Goal: Task Accomplishment & Management: Manage account settings

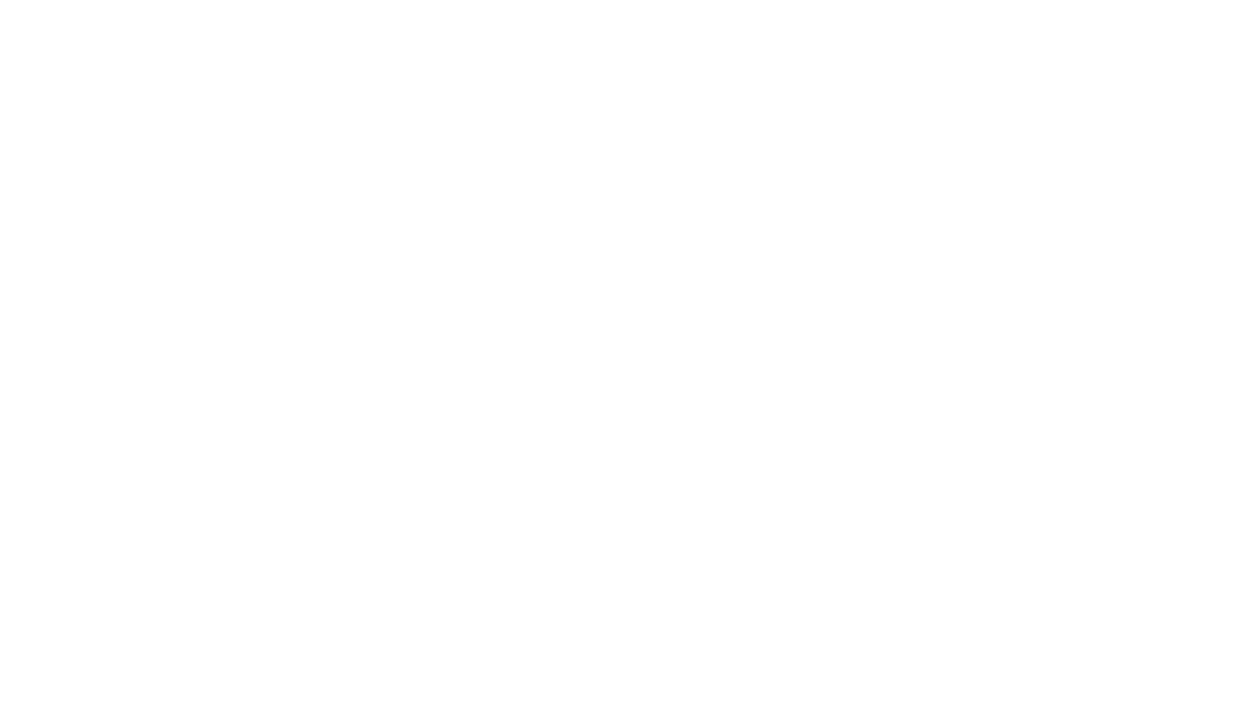
click at [1030, 136] on body at bounding box center [623, 351] width 1246 height 702
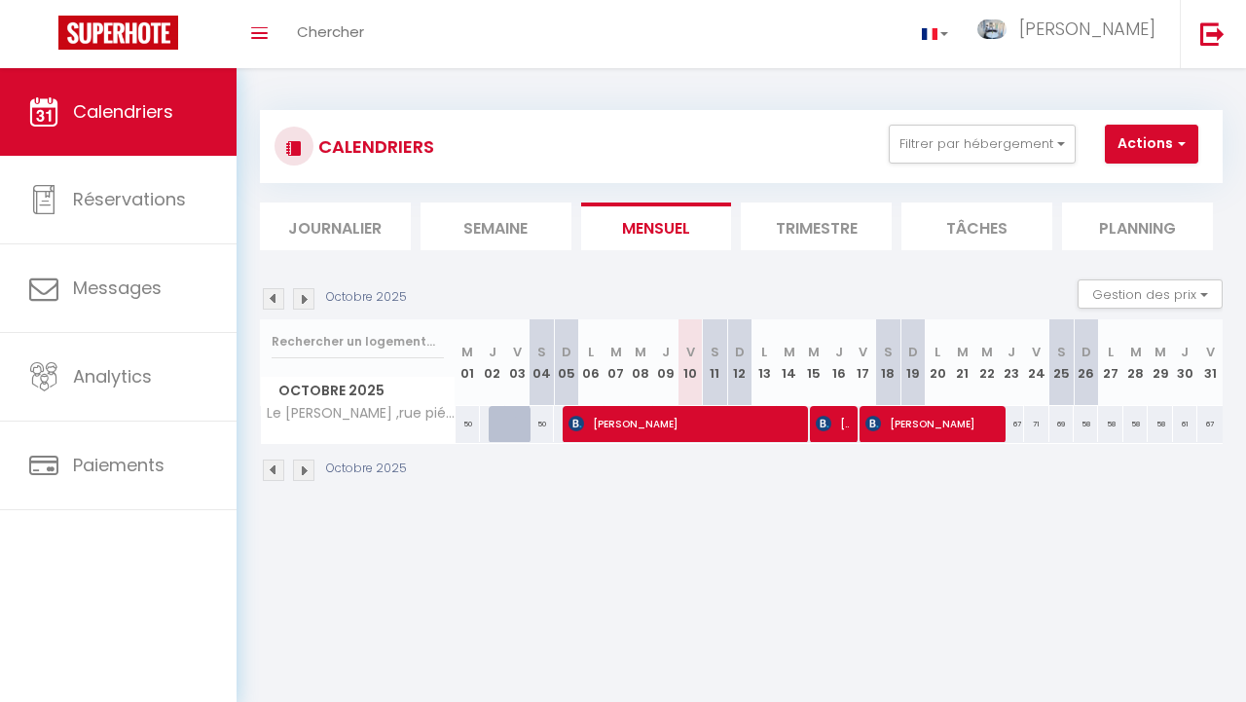
click at [273, 301] on img at bounding box center [273, 298] width 21 height 21
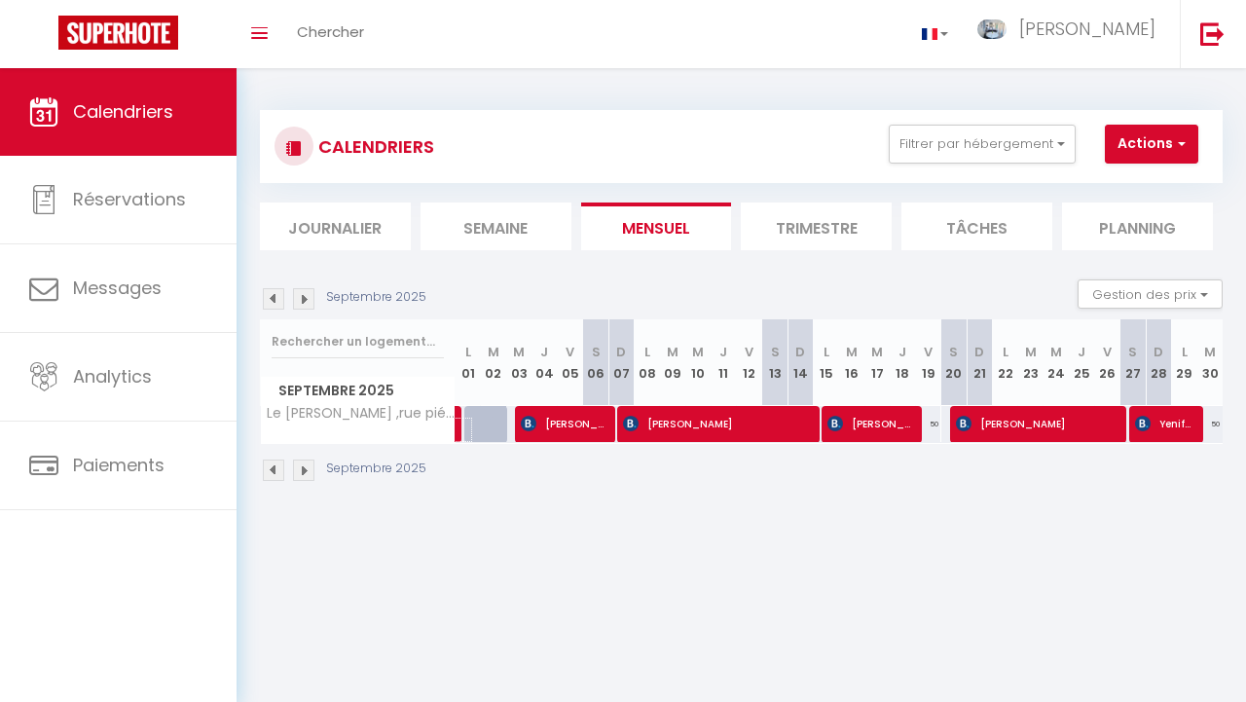
click at [457, 429] on link at bounding box center [460, 430] width 25 height 26
click at [276, 291] on img at bounding box center [273, 298] width 21 height 21
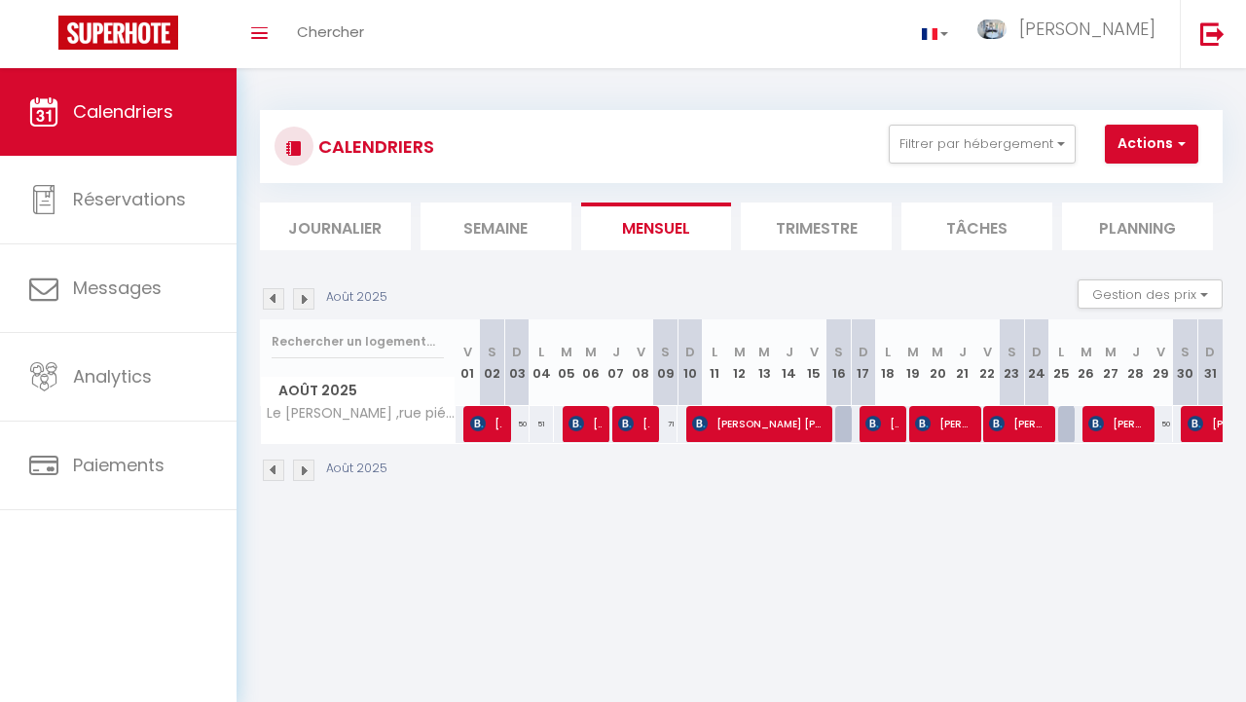
click at [1211, 432] on span "[PERSON_NAME] [PERSON_NAME]" at bounding box center [1232, 423] width 90 height 37
select select "OK"
select select "1"
select select "0"
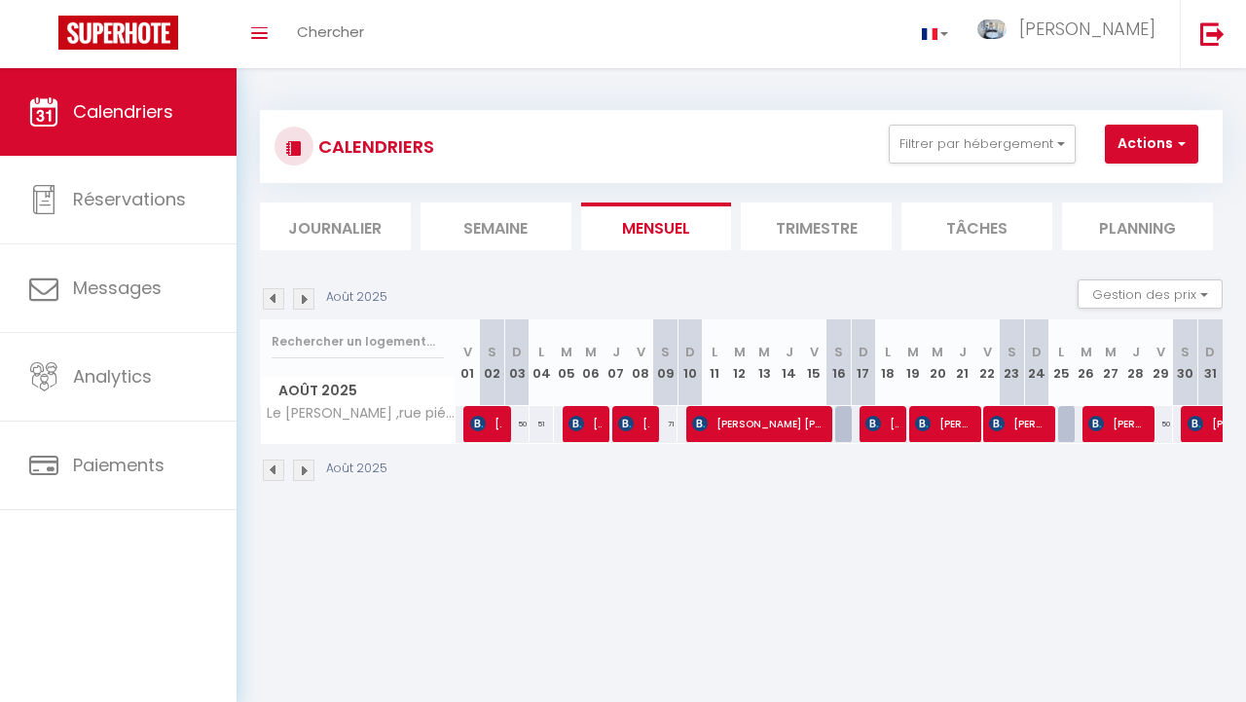
select select "1"
select select
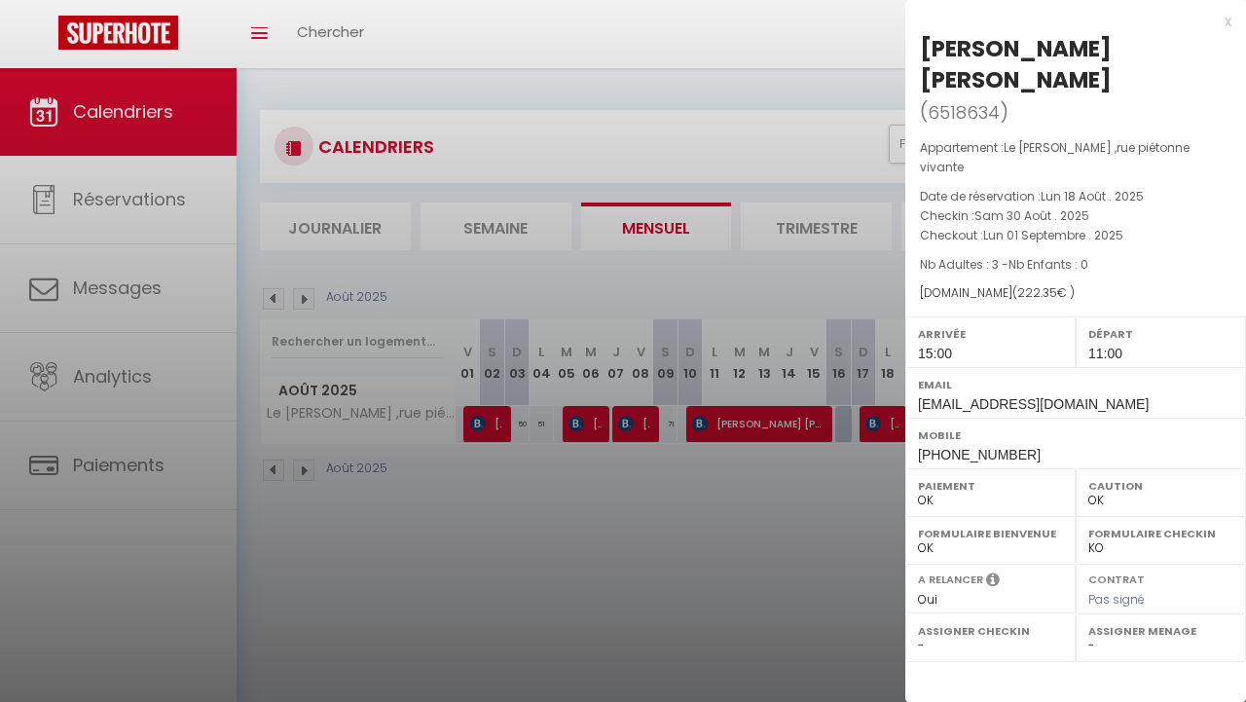
click at [807, 506] on div at bounding box center [623, 351] width 1246 height 702
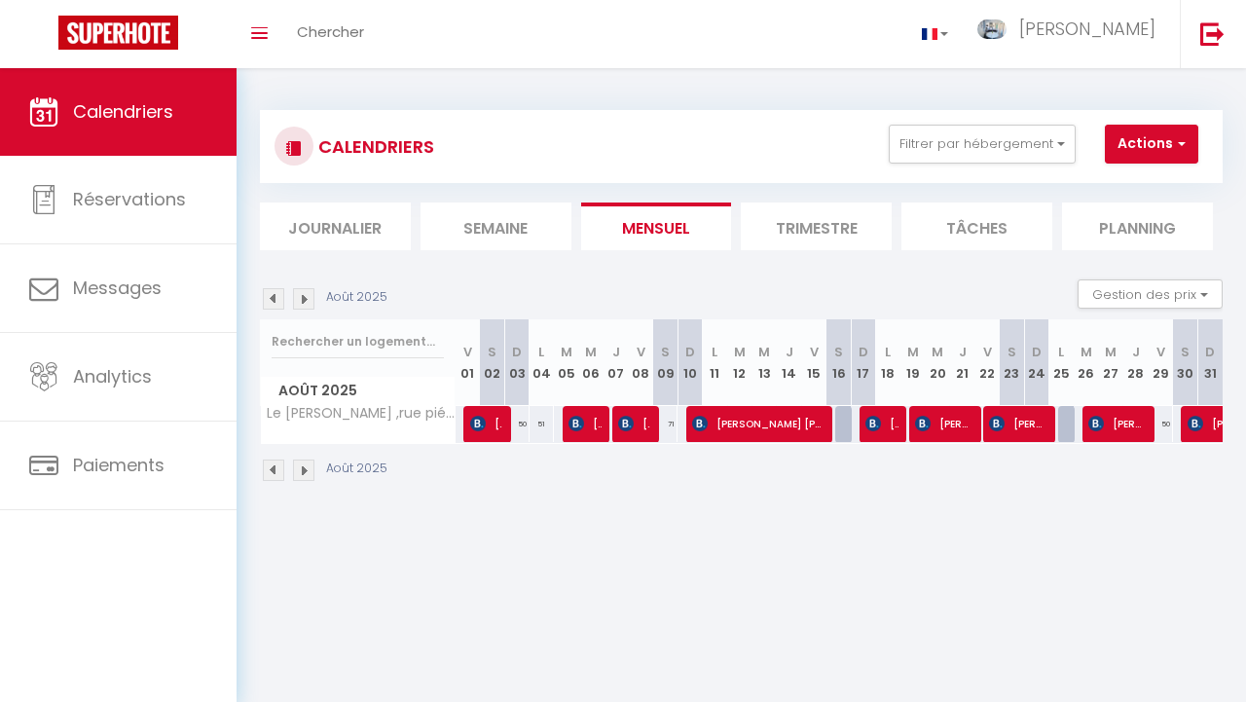
click at [306, 466] on img at bounding box center [303, 469] width 21 height 21
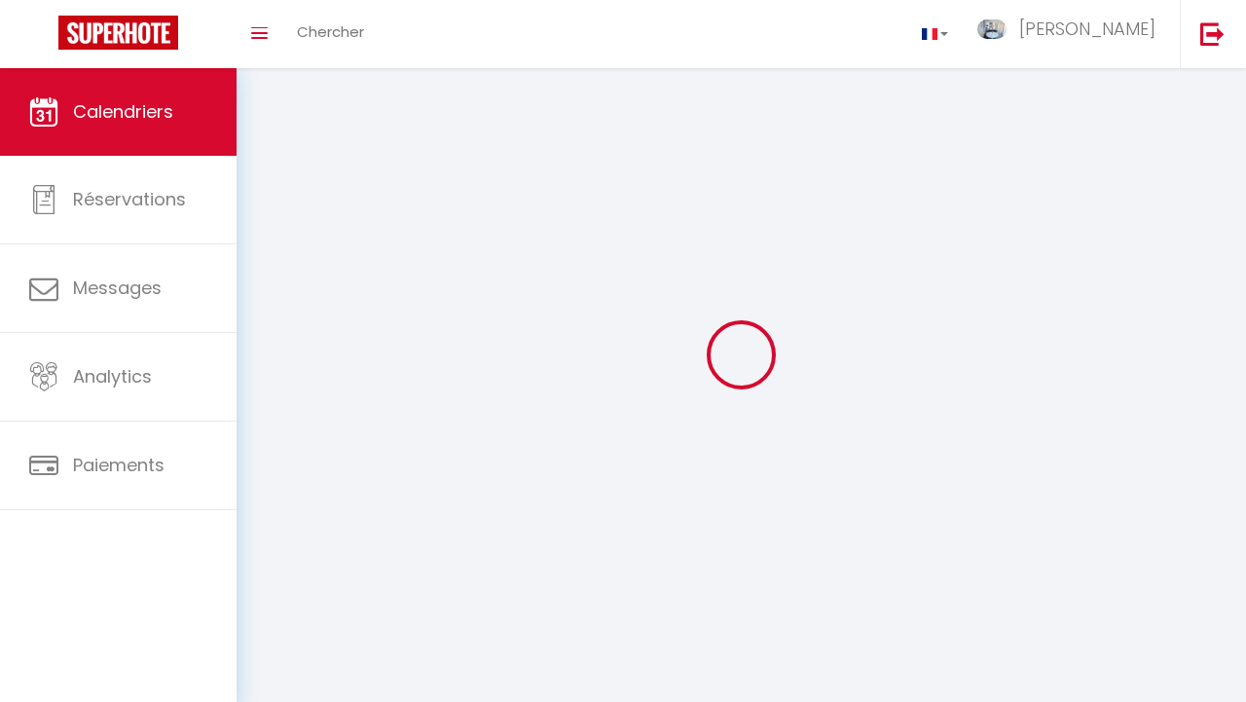
select select "0"
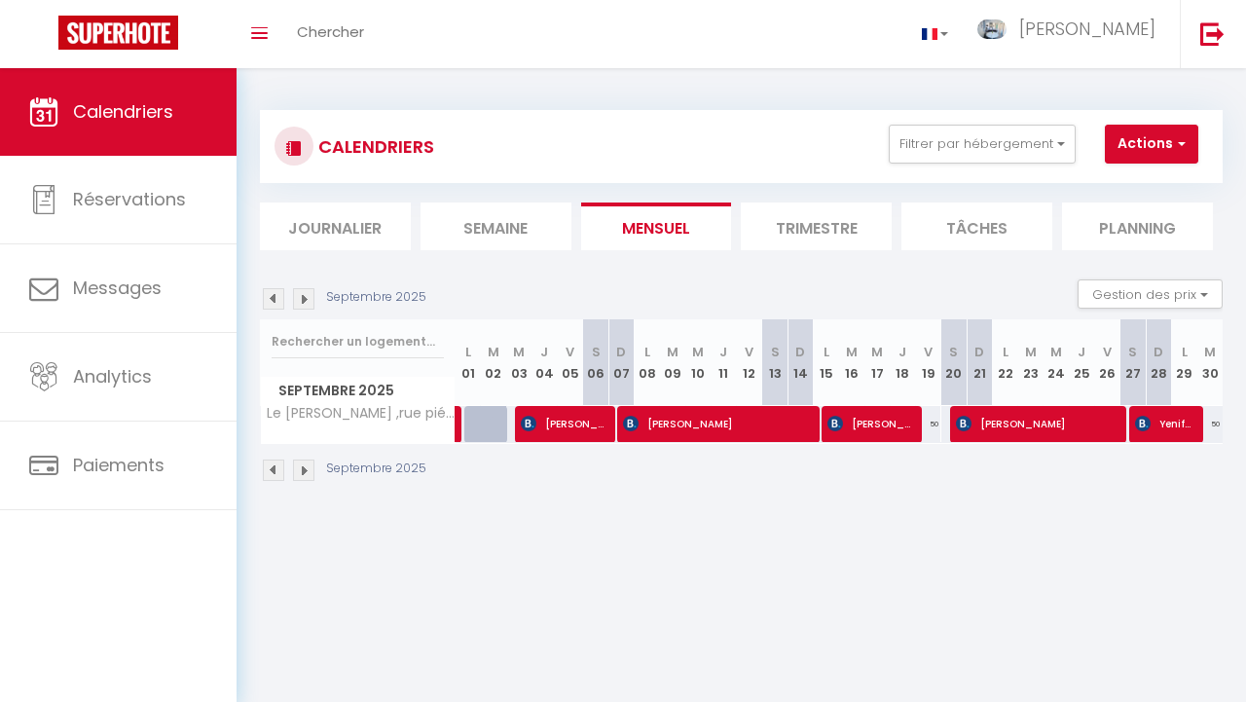
click at [571, 432] on span "[PERSON_NAME]" at bounding box center [563, 423] width 85 height 37
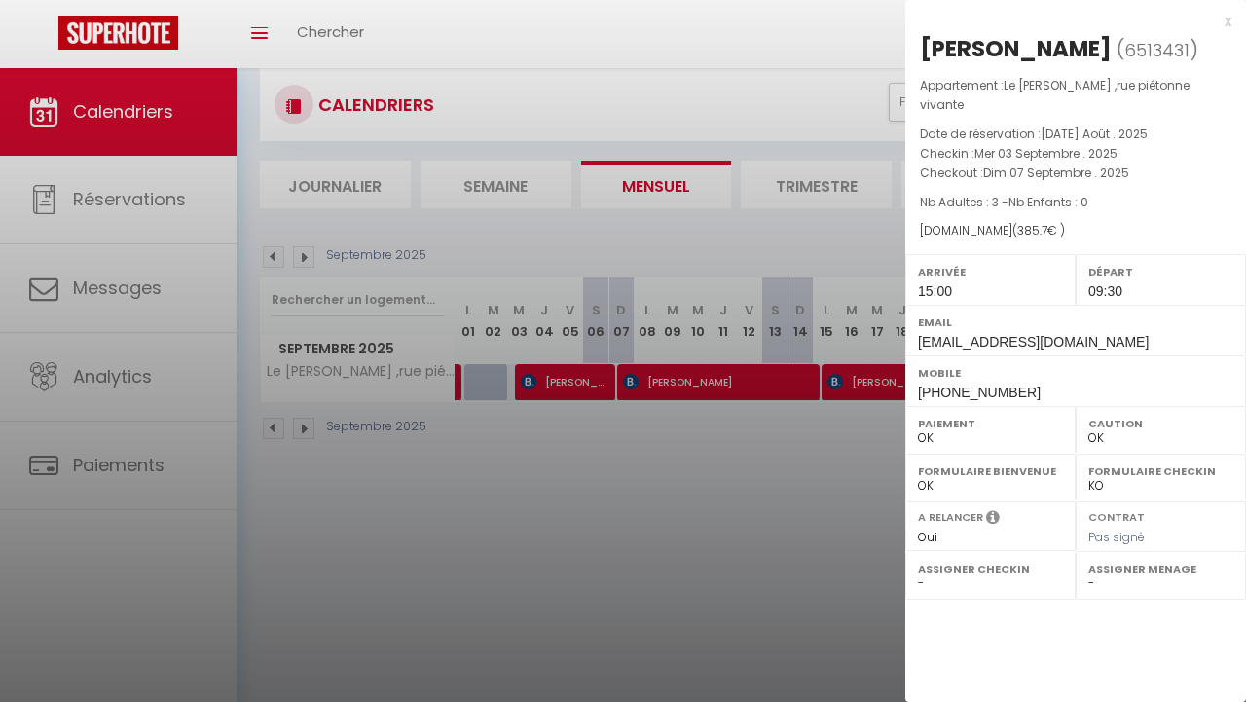
scroll to position [33, 0]
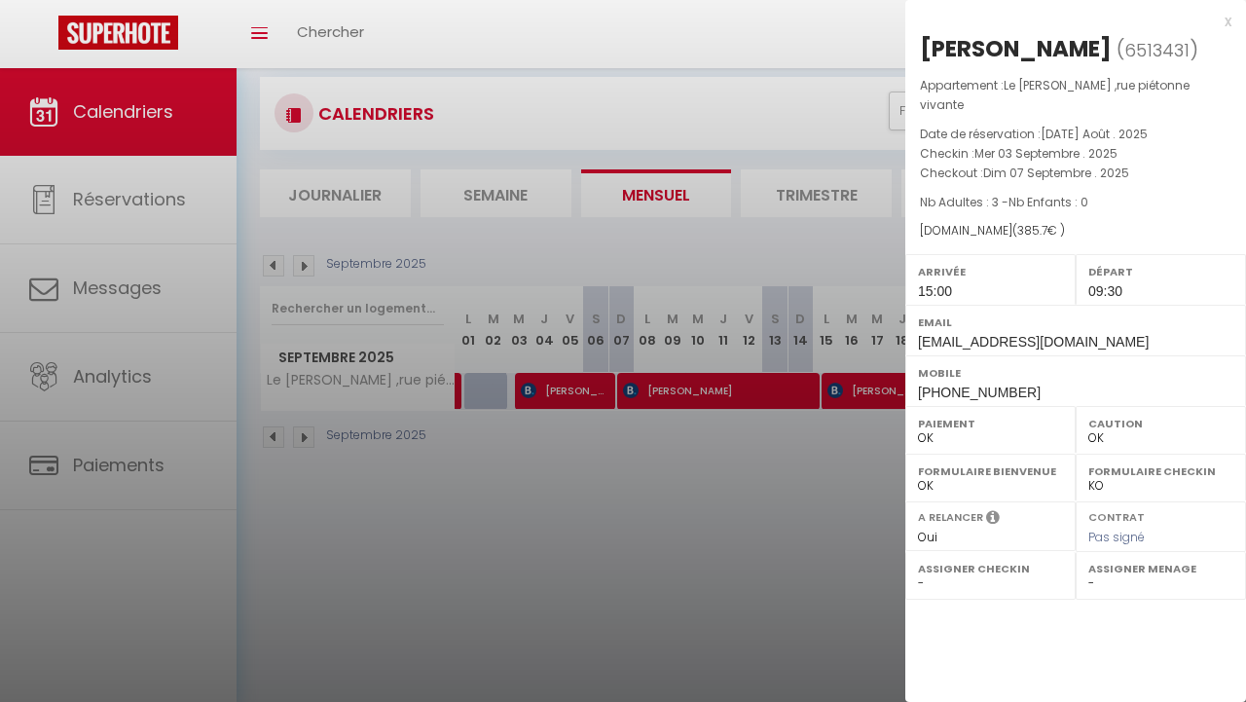
click at [572, 383] on div at bounding box center [623, 351] width 1246 height 702
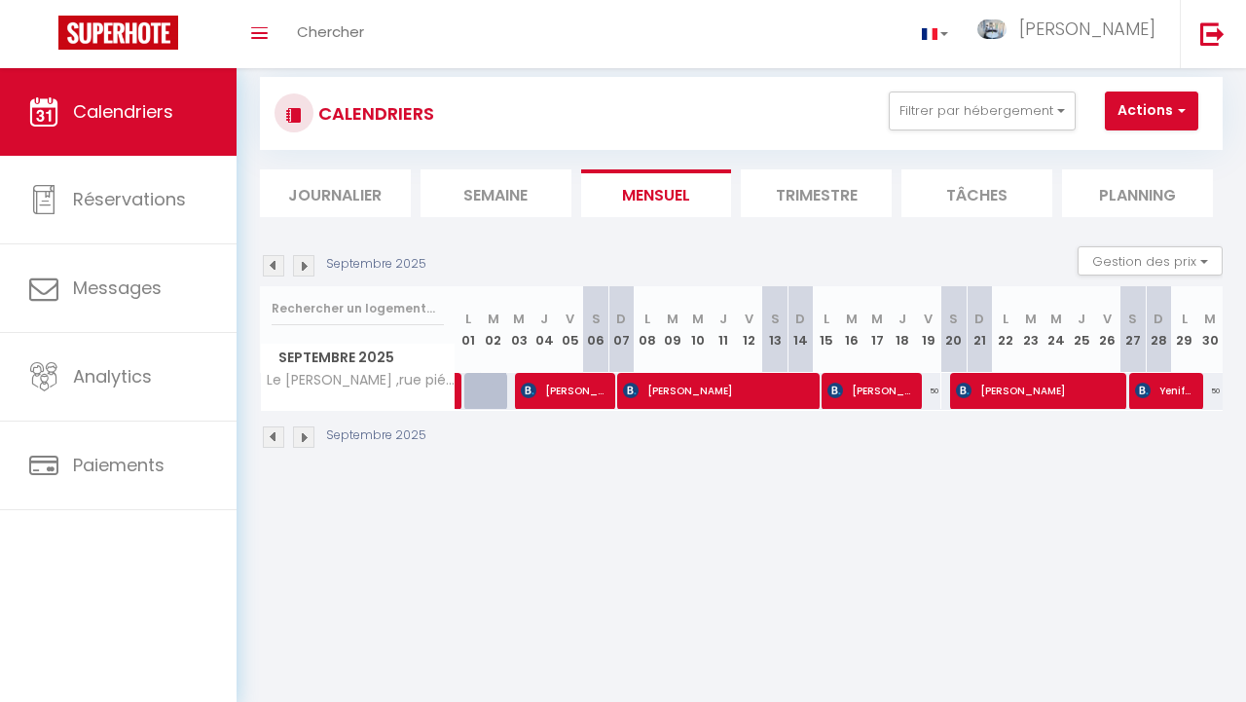
click at [572, 383] on span "[PERSON_NAME]" at bounding box center [563, 390] width 85 height 37
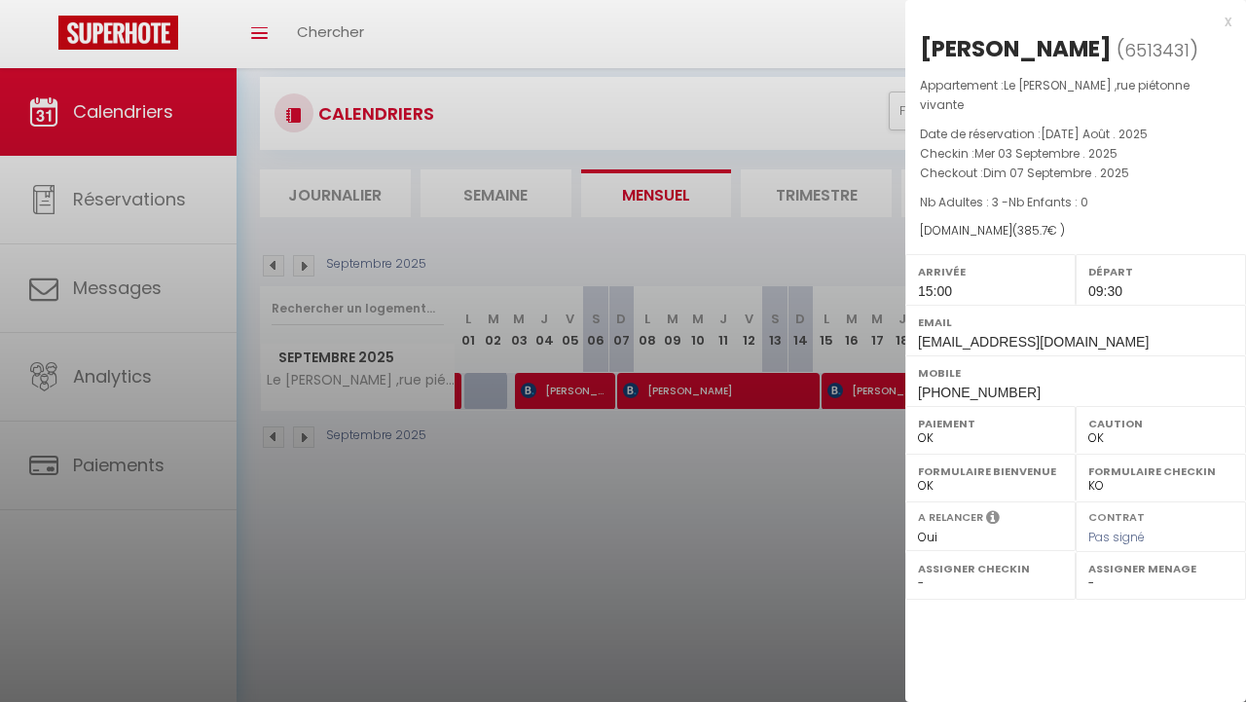
click at [720, 389] on div at bounding box center [623, 351] width 1246 height 702
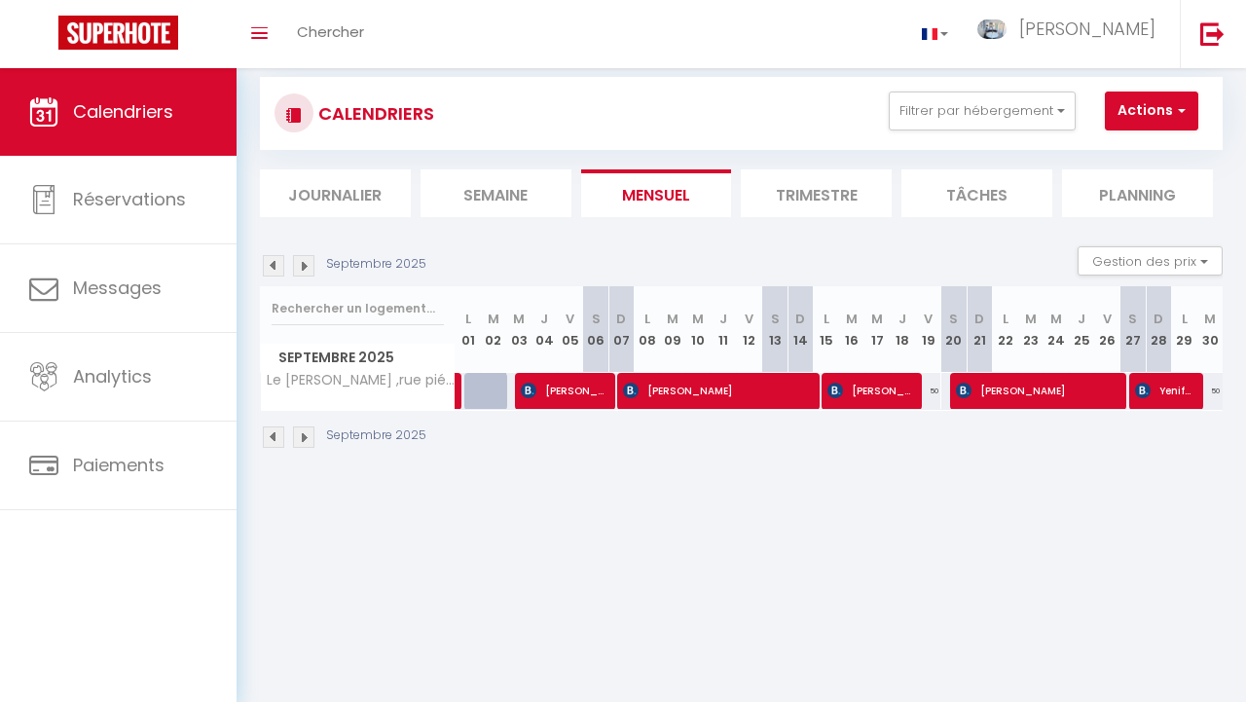
click at [720, 389] on span "[PERSON_NAME]" at bounding box center [716, 390] width 186 height 37
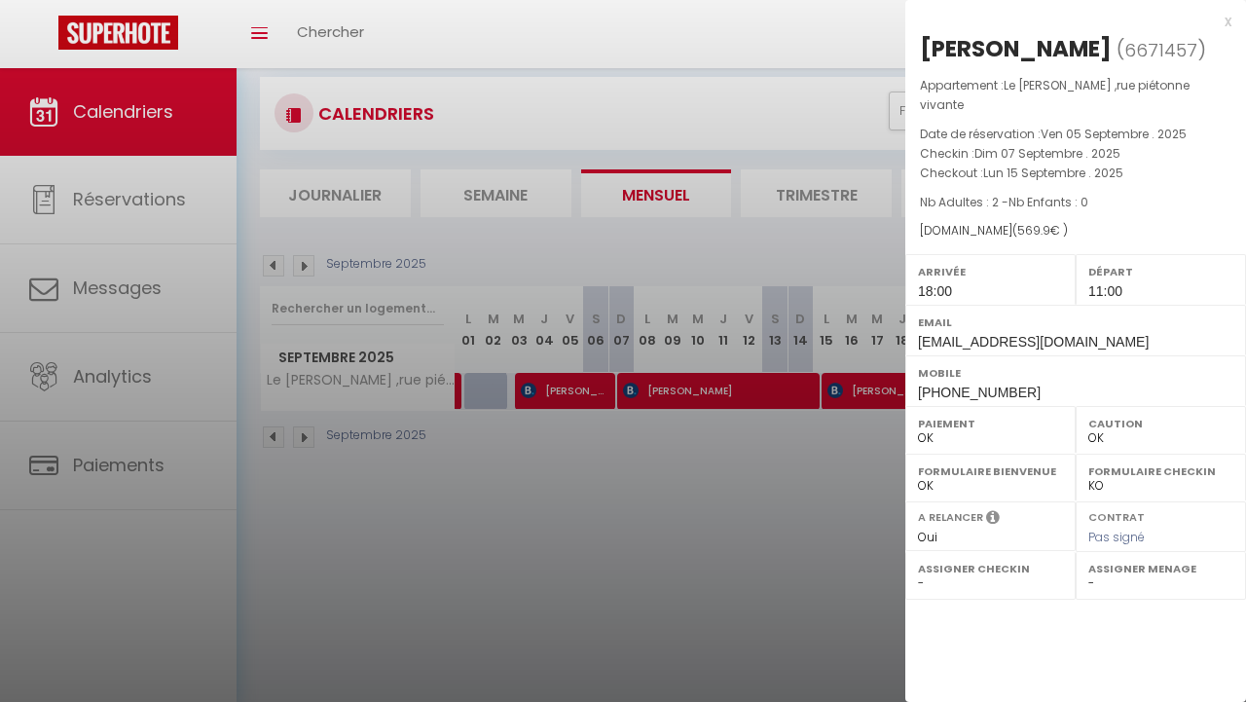
click at [859, 389] on div at bounding box center [623, 351] width 1246 height 702
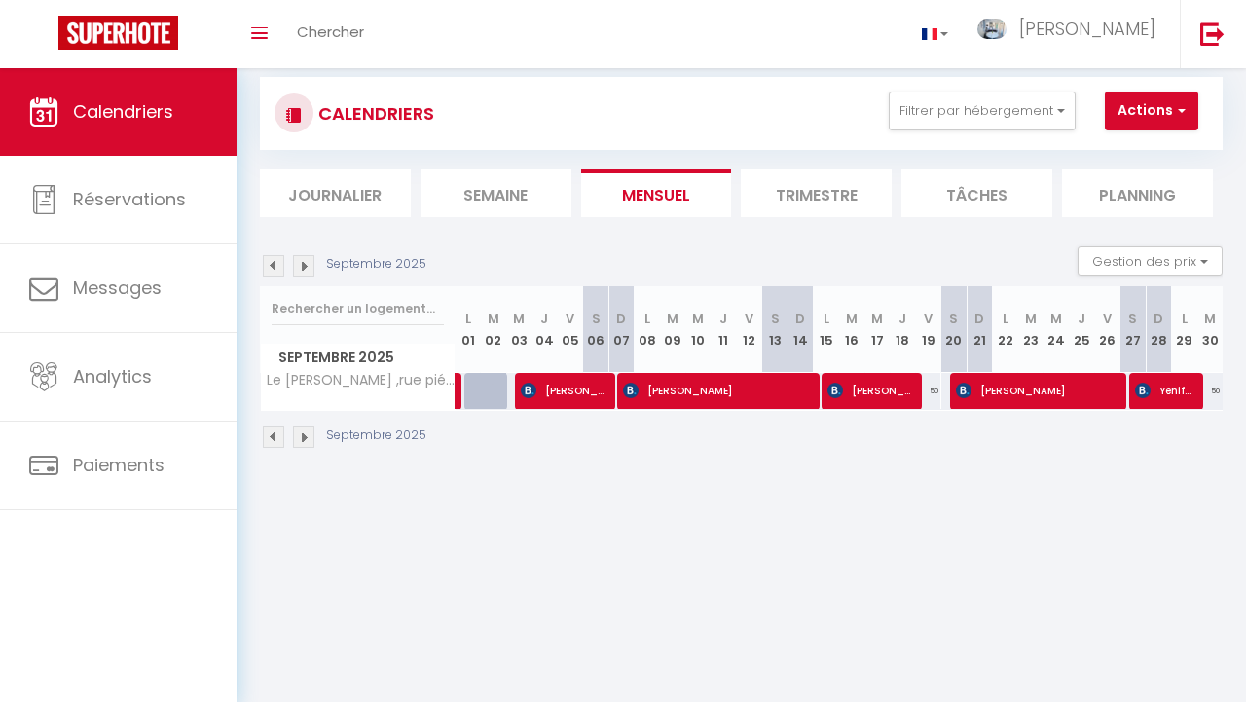
click at [859, 389] on span "[PERSON_NAME]" at bounding box center [869, 390] width 85 height 37
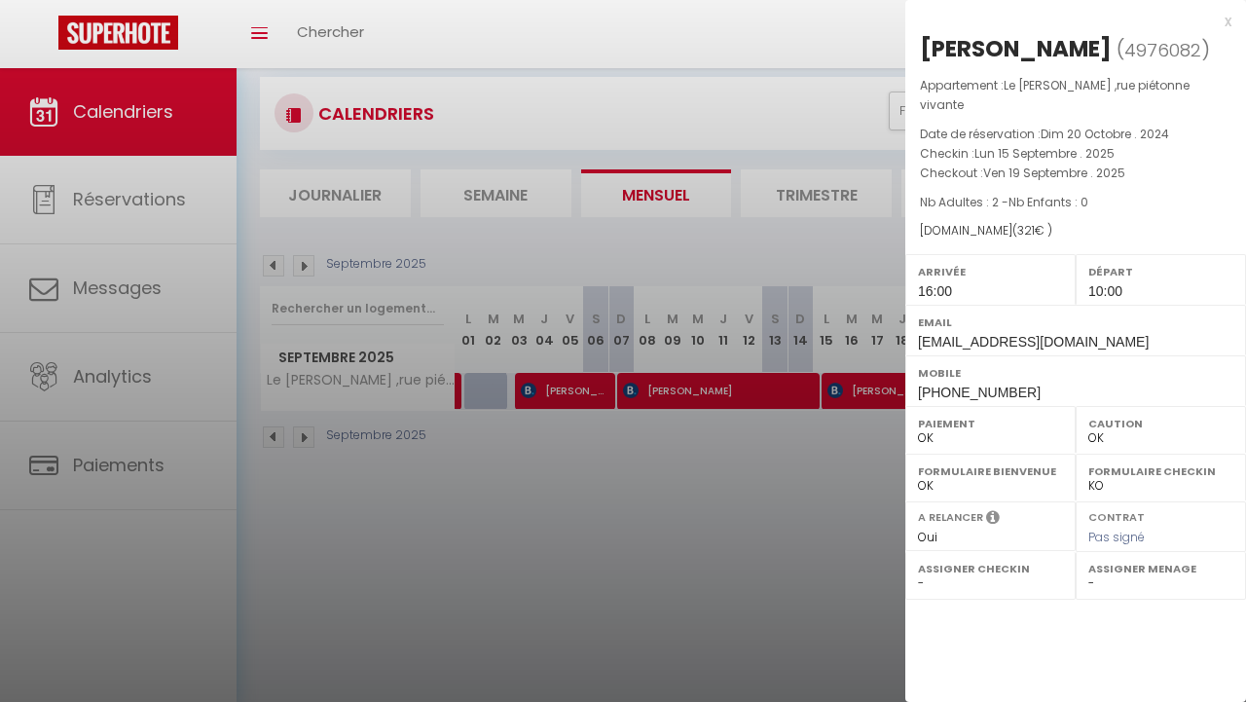
click at [842, 486] on div at bounding box center [623, 351] width 1246 height 702
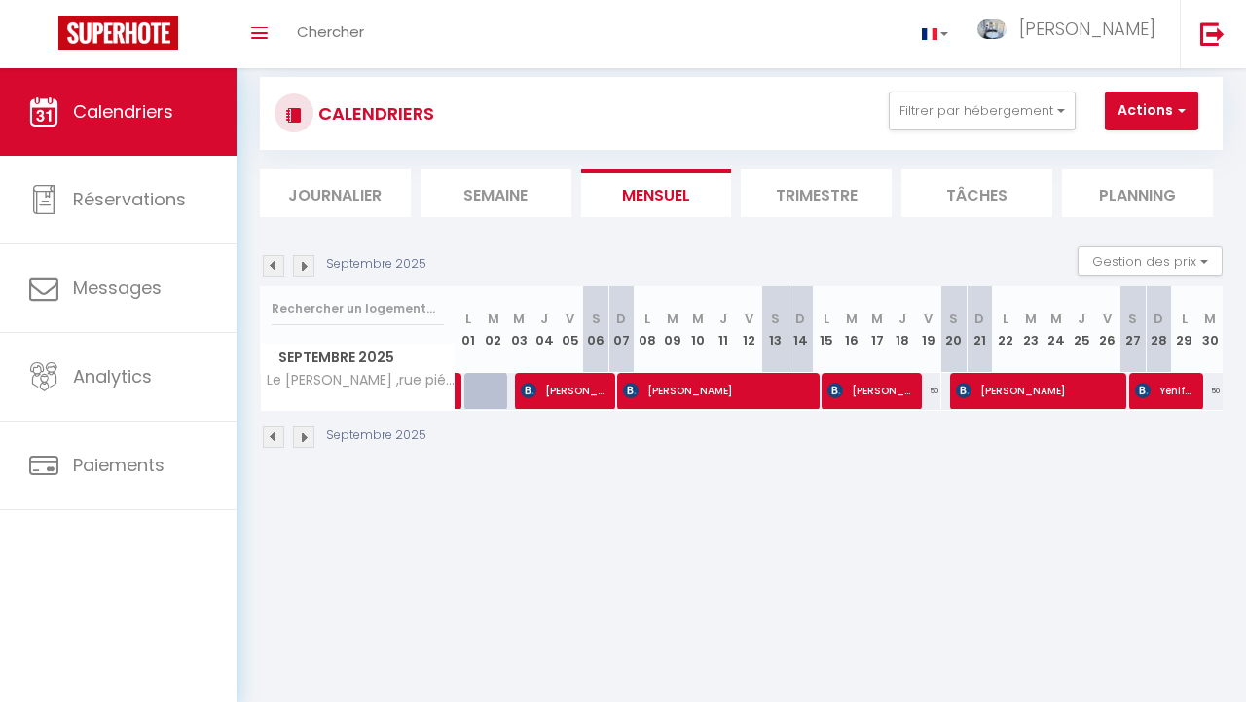
click at [1043, 389] on span "[PERSON_NAME]" at bounding box center [1036, 390] width 161 height 37
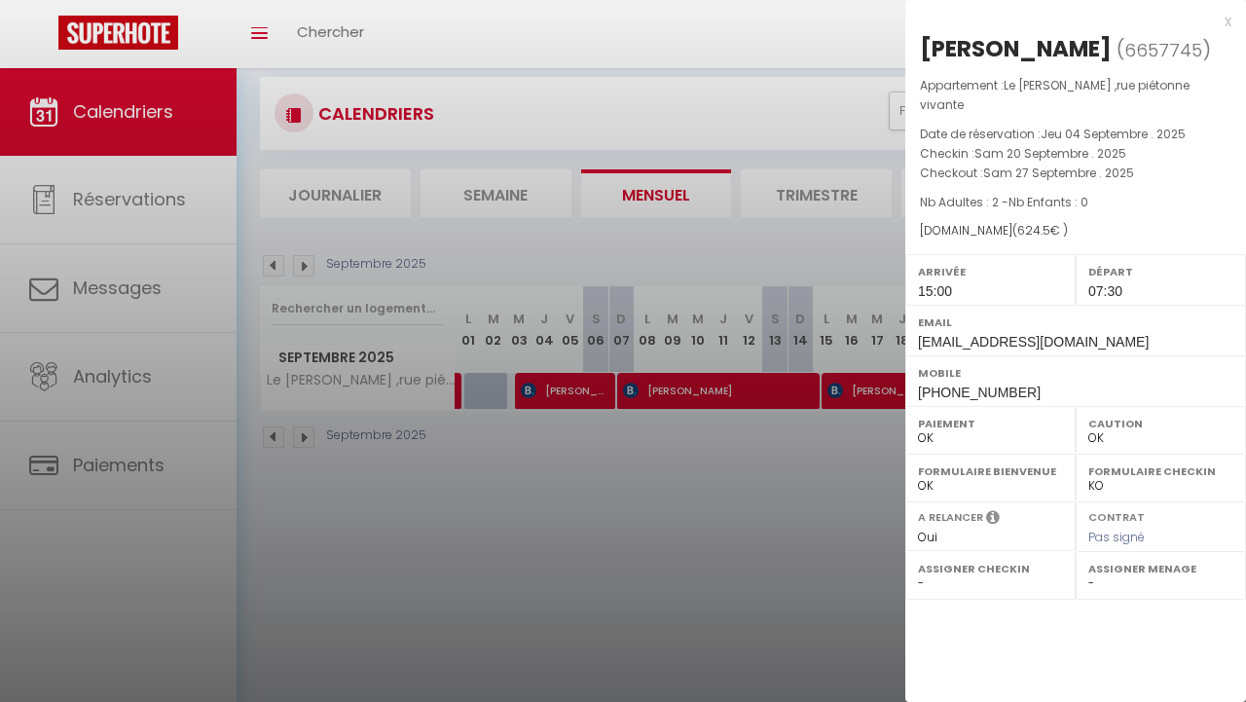
click at [869, 551] on div at bounding box center [623, 351] width 1246 height 702
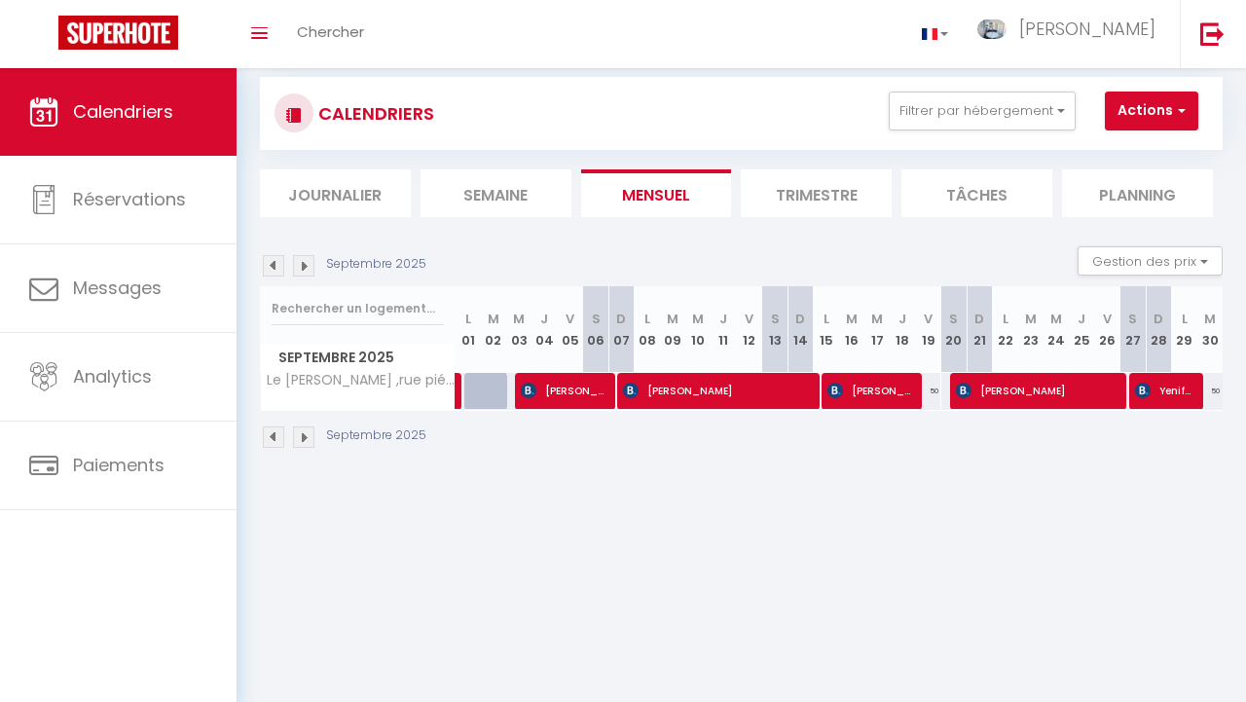
click at [1058, 396] on span "[PERSON_NAME]" at bounding box center [1036, 390] width 161 height 37
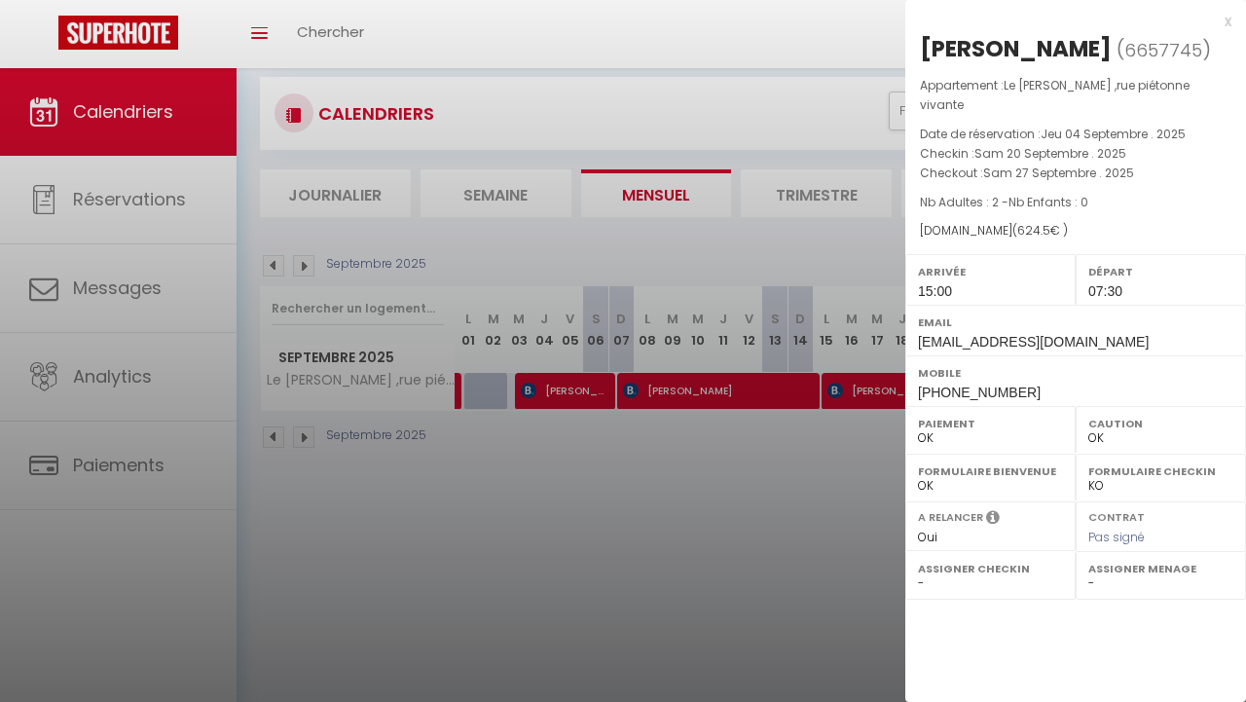
click at [775, 537] on div at bounding box center [623, 351] width 1246 height 702
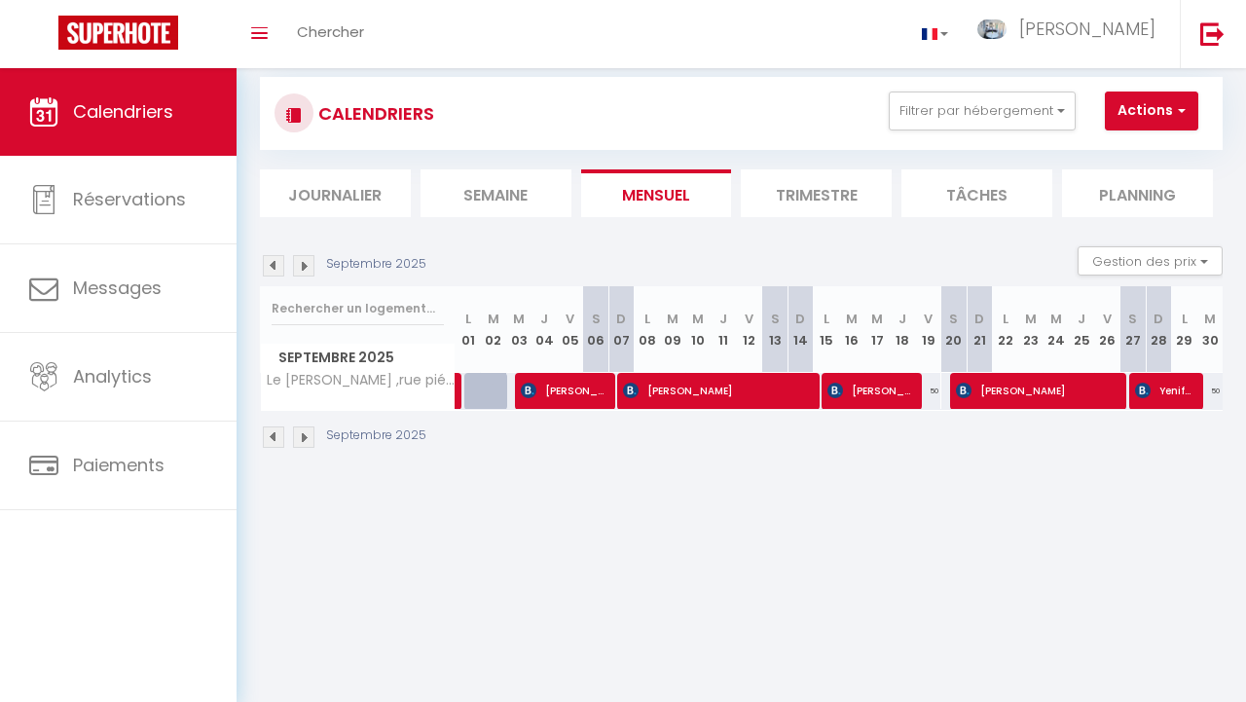
click at [1169, 402] on span "Yenifer [PERSON_NAME]" at bounding box center [1164, 390] width 59 height 37
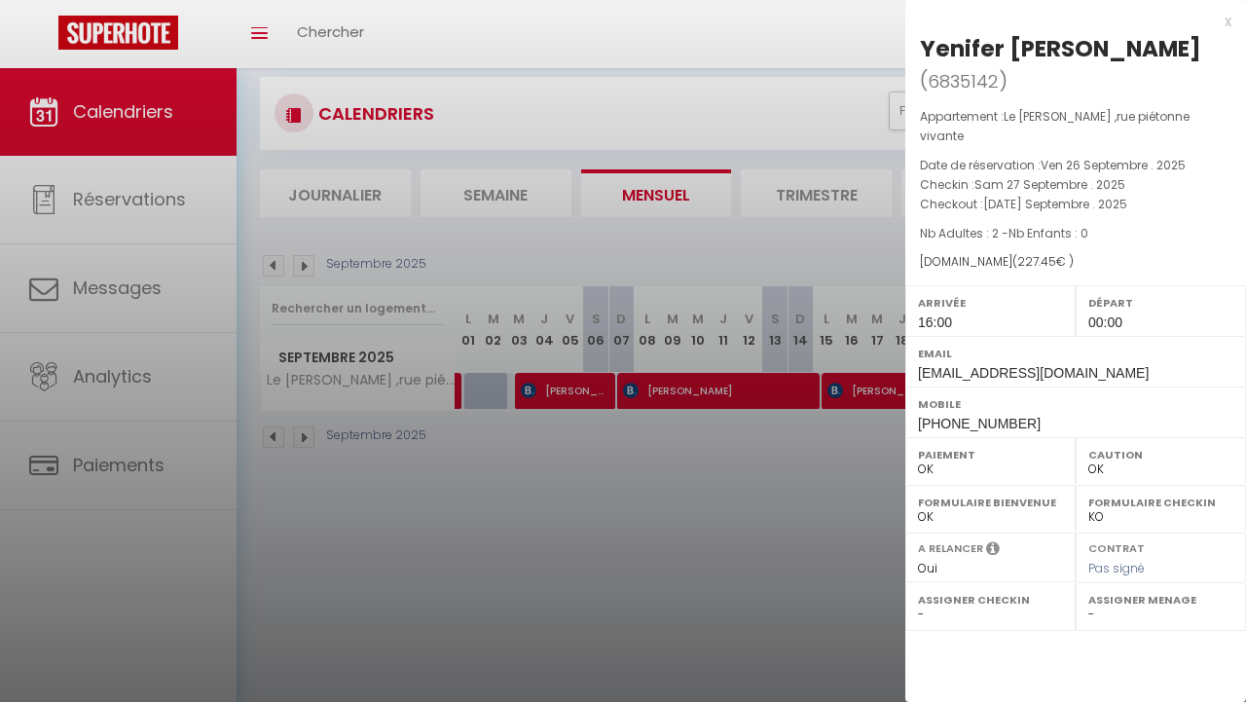
click at [849, 494] on div at bounding box center [623, 351] width 1246 height 702
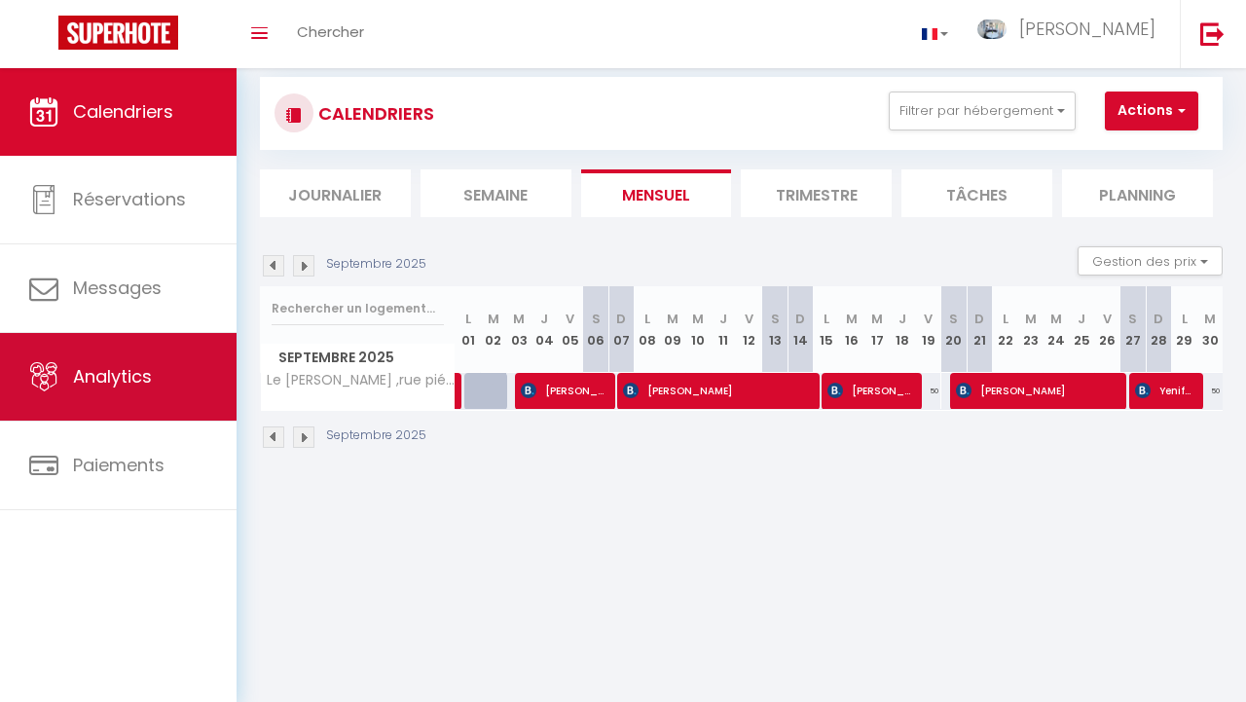
click at [100, 382] on span "Analytics" at bounding box center [112, 376] width 79 height 24
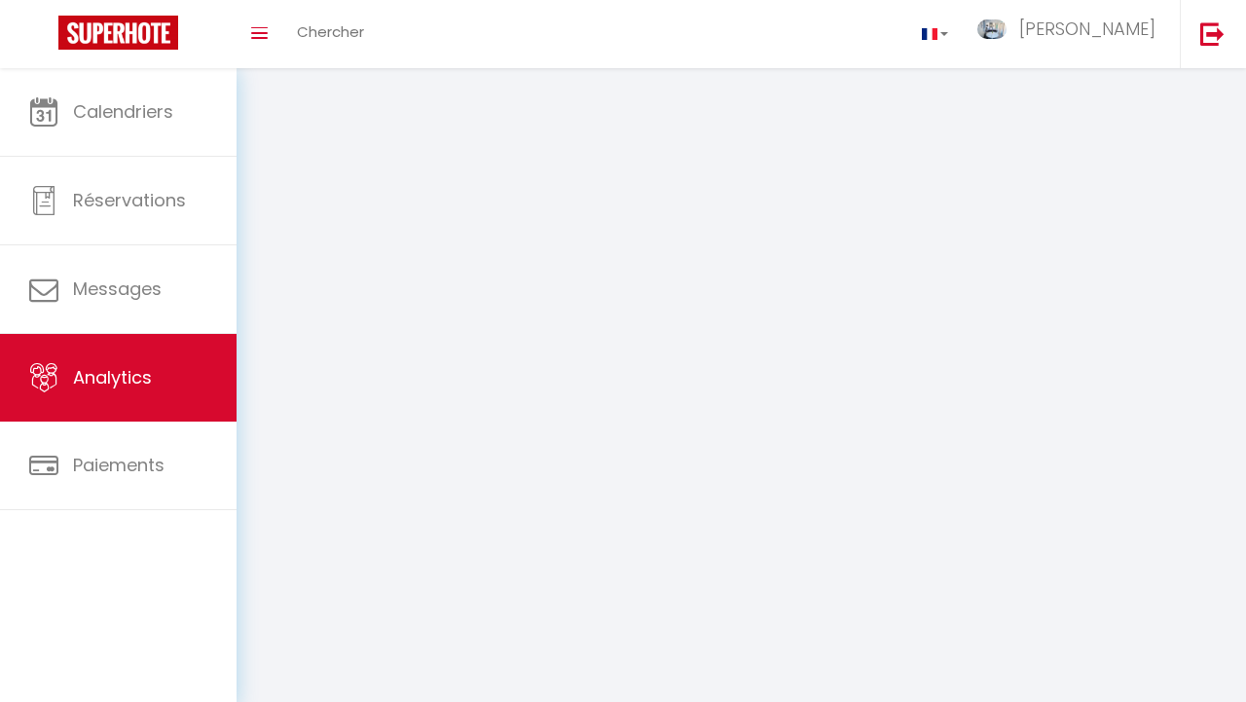
select select "2025"
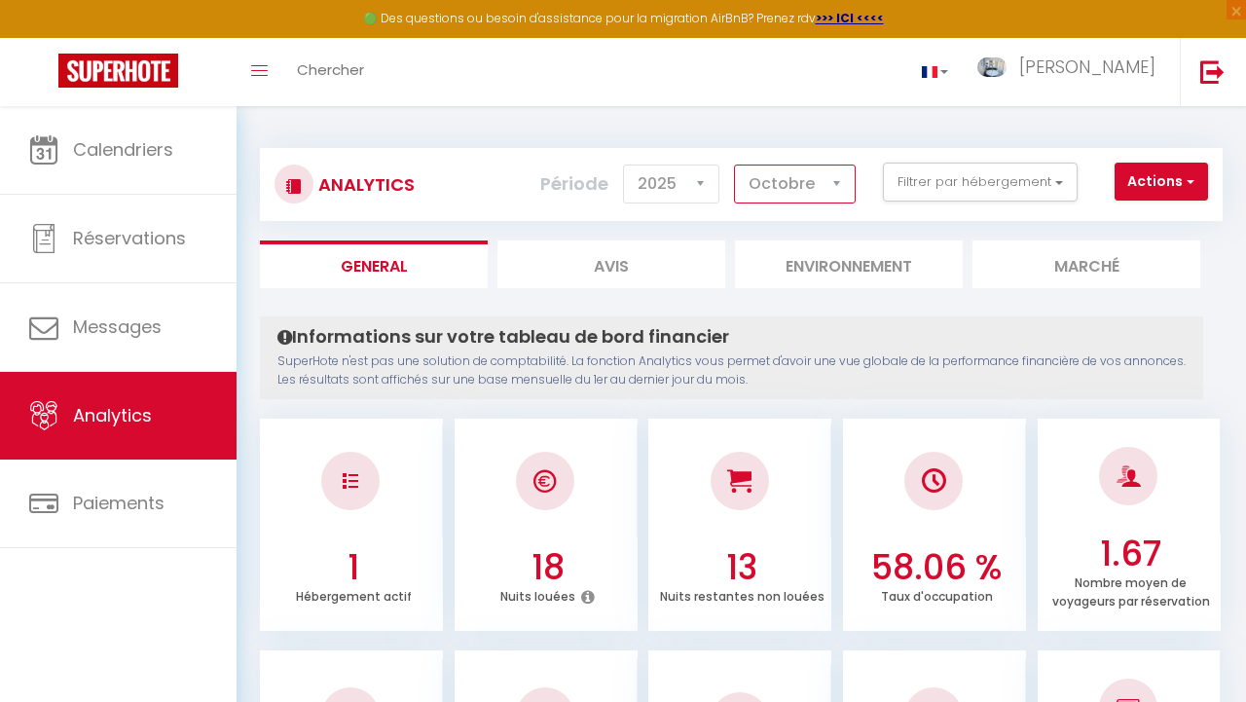
click at [734, 164] on select "[PERSON_NAME] Mars [PERSON_NAME] Juin Juillet Août Septembre Octobre Novembre D…" at bounding box center [795, 183] width 122 height 39
select select "9"
click option "Septembre" at bounding box center [0, 0] width 0 height 0
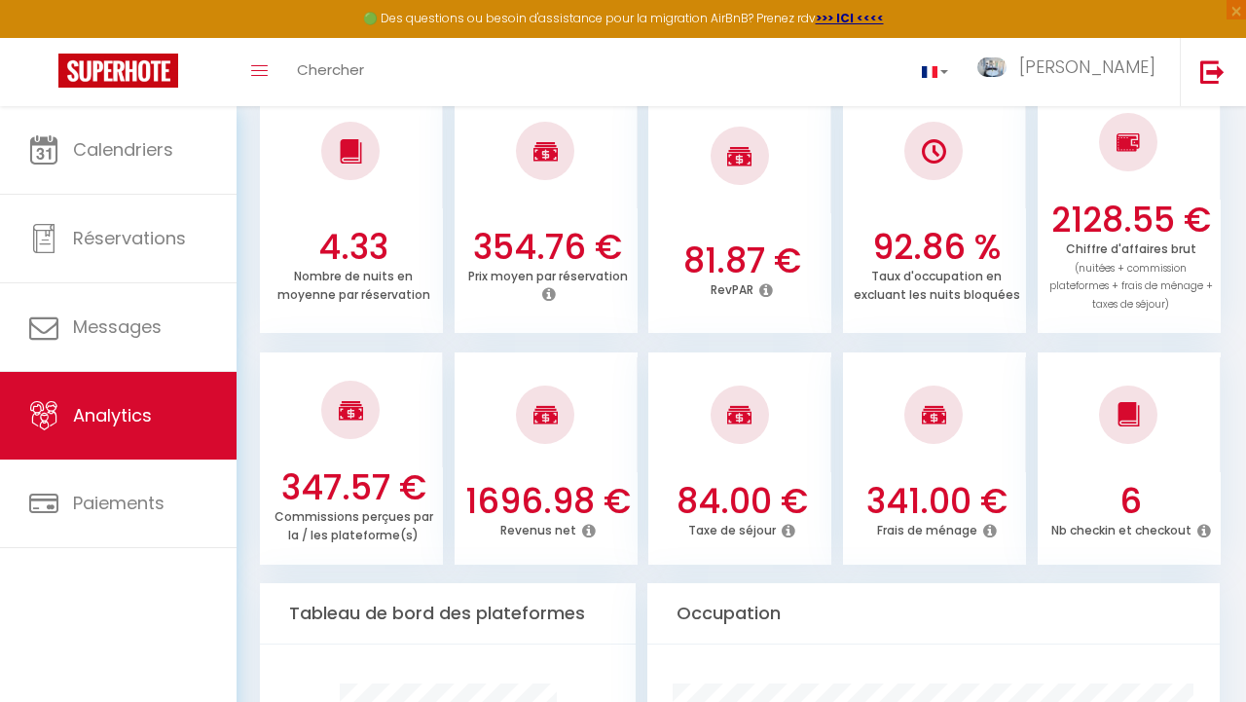
scroll to position [574, 0]
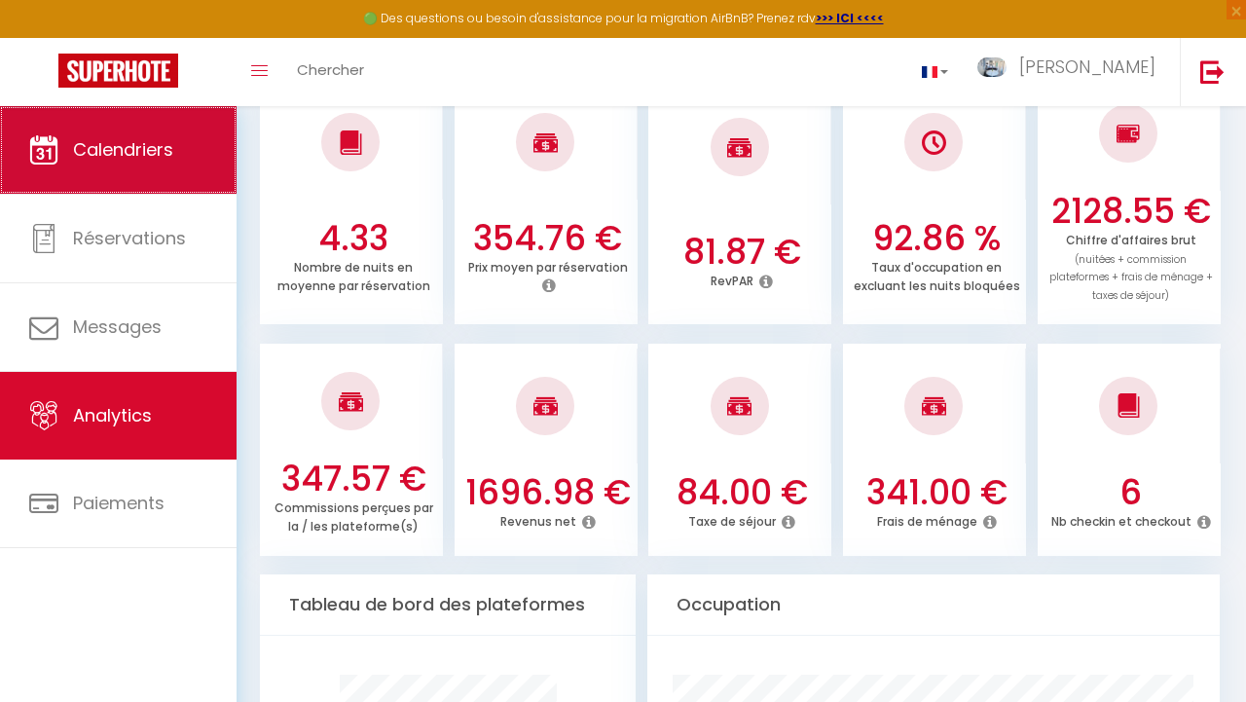
click at [167, 158] on span "Calendriers" at bounding box center [123, 149] width 100 height 24
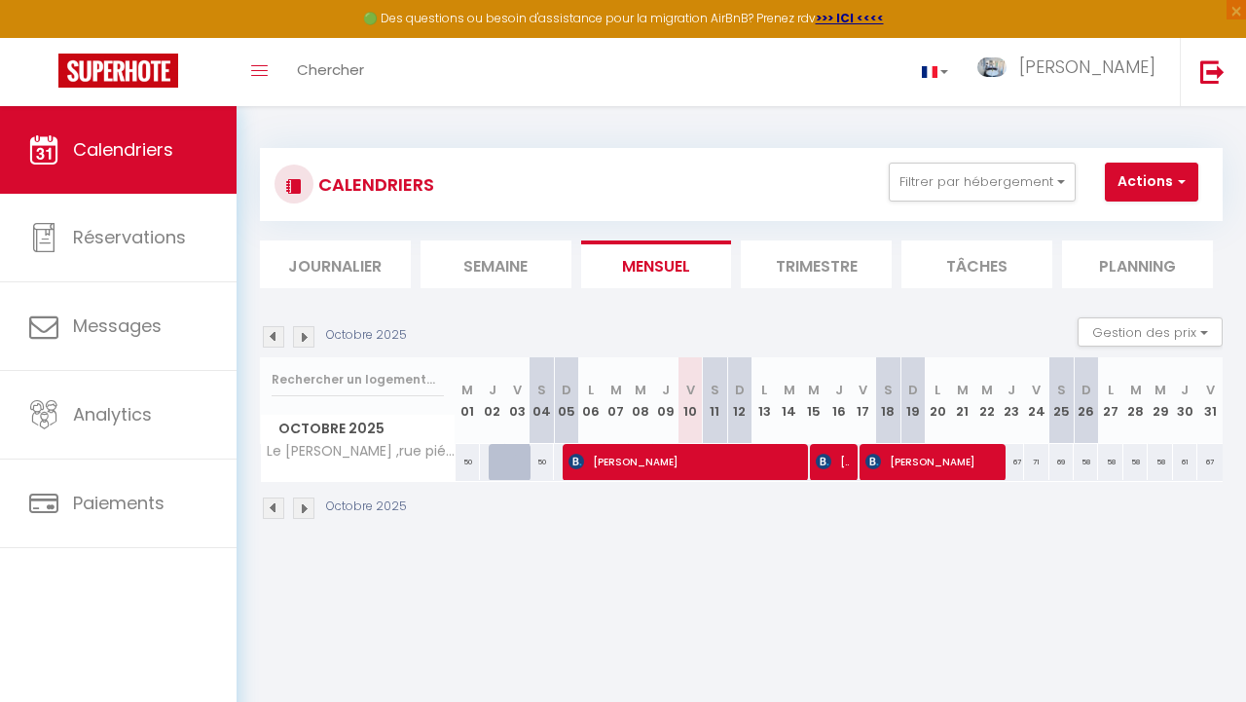
click at [513, 467] on div at bounding box center [516, 462] width 24 height 37
select select
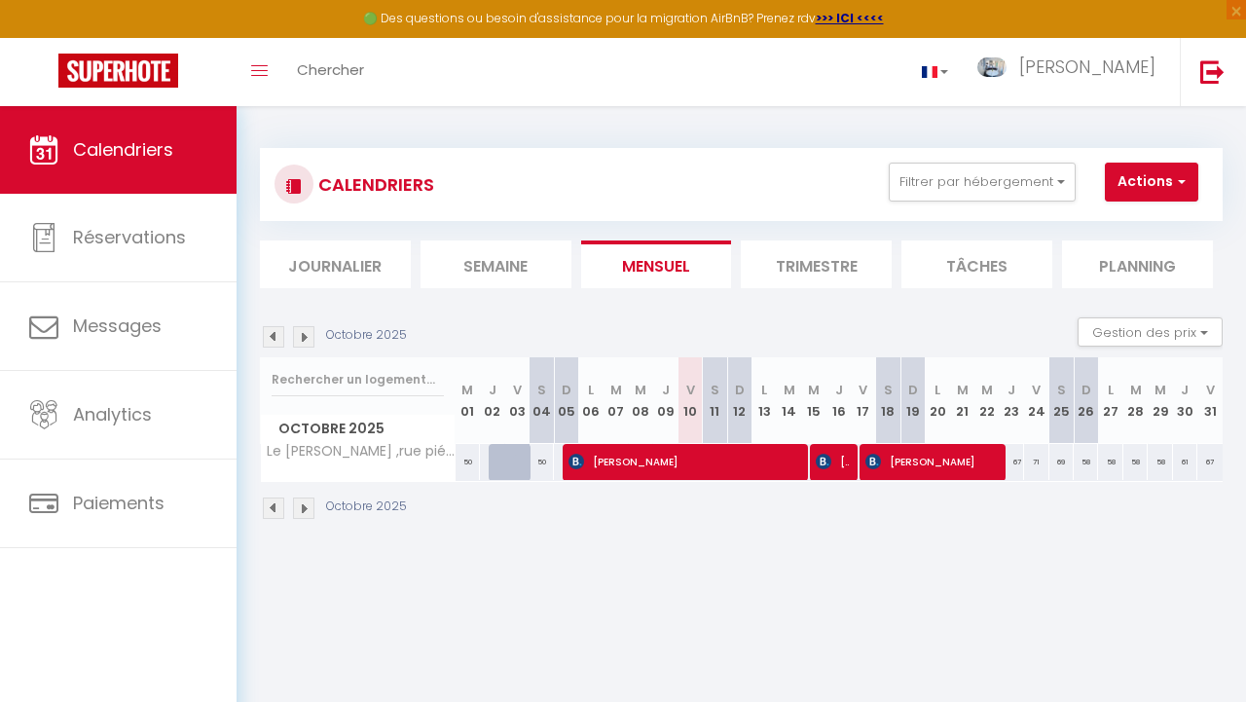
select select
click at [705, 461] on span "[PERSON_NAME]" at bounding box center [681, 461] width 227 height 37
select select "OK"
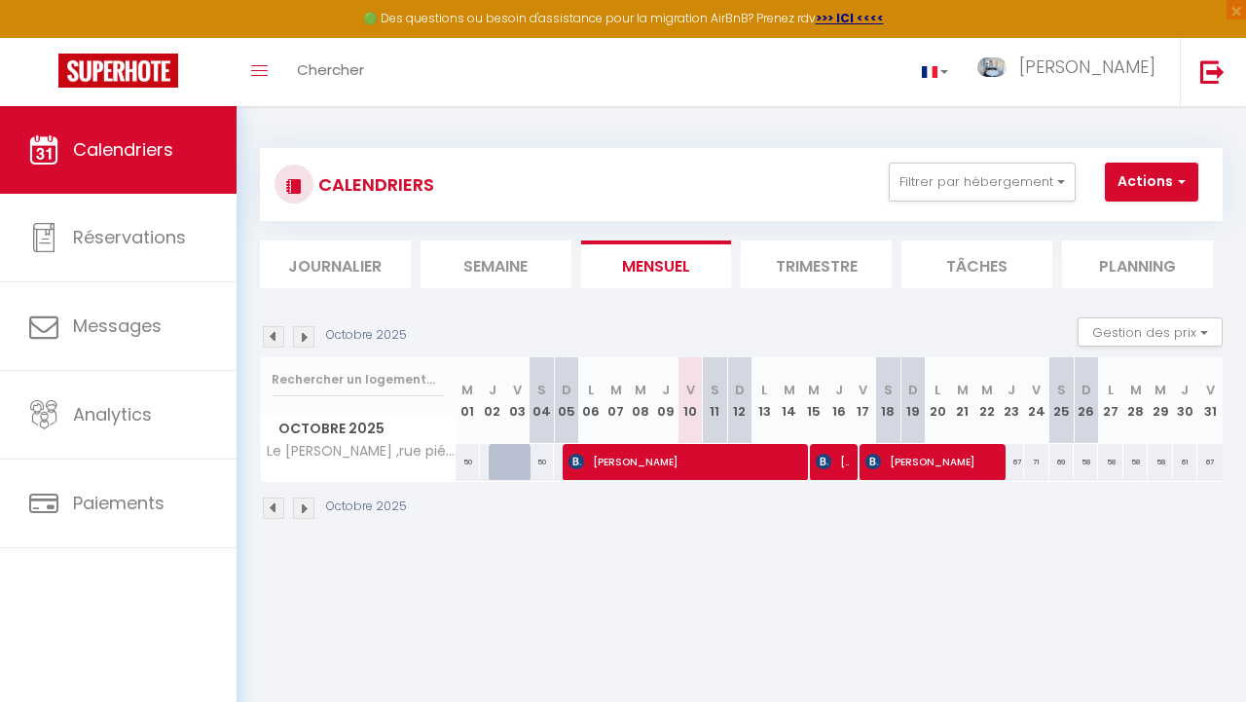
select select "OK"
select select "0"
select select "1"
select select
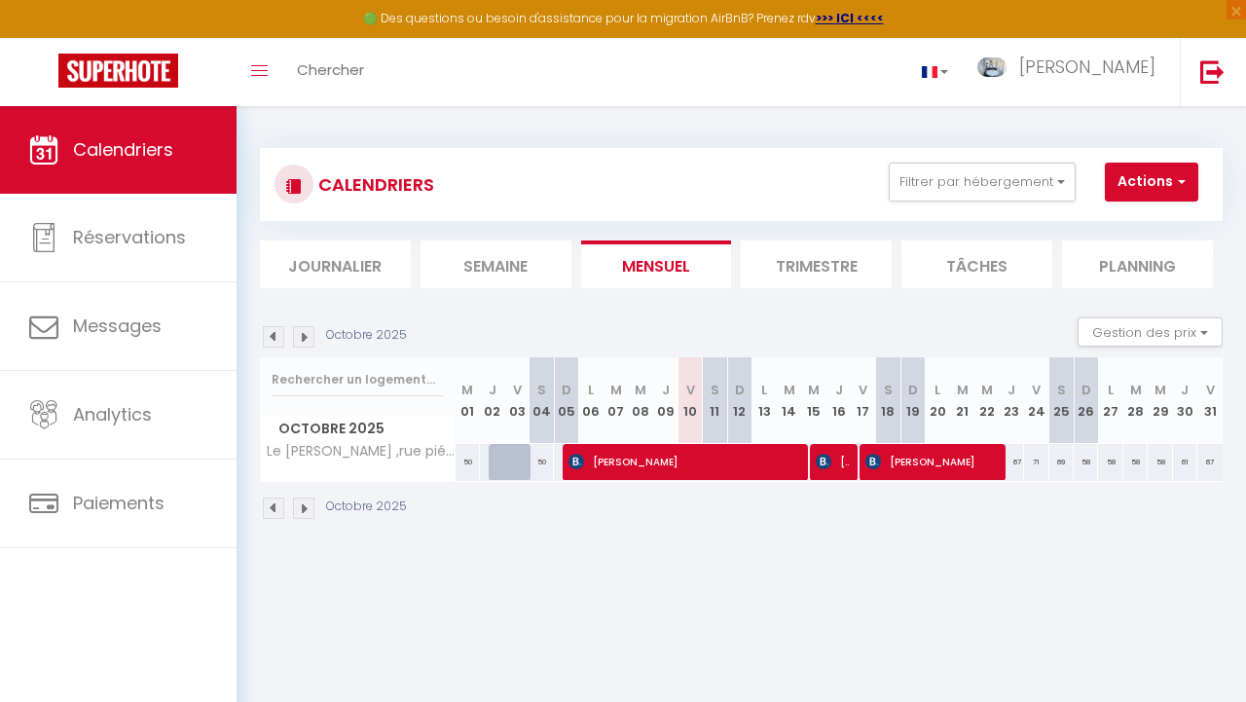
select select
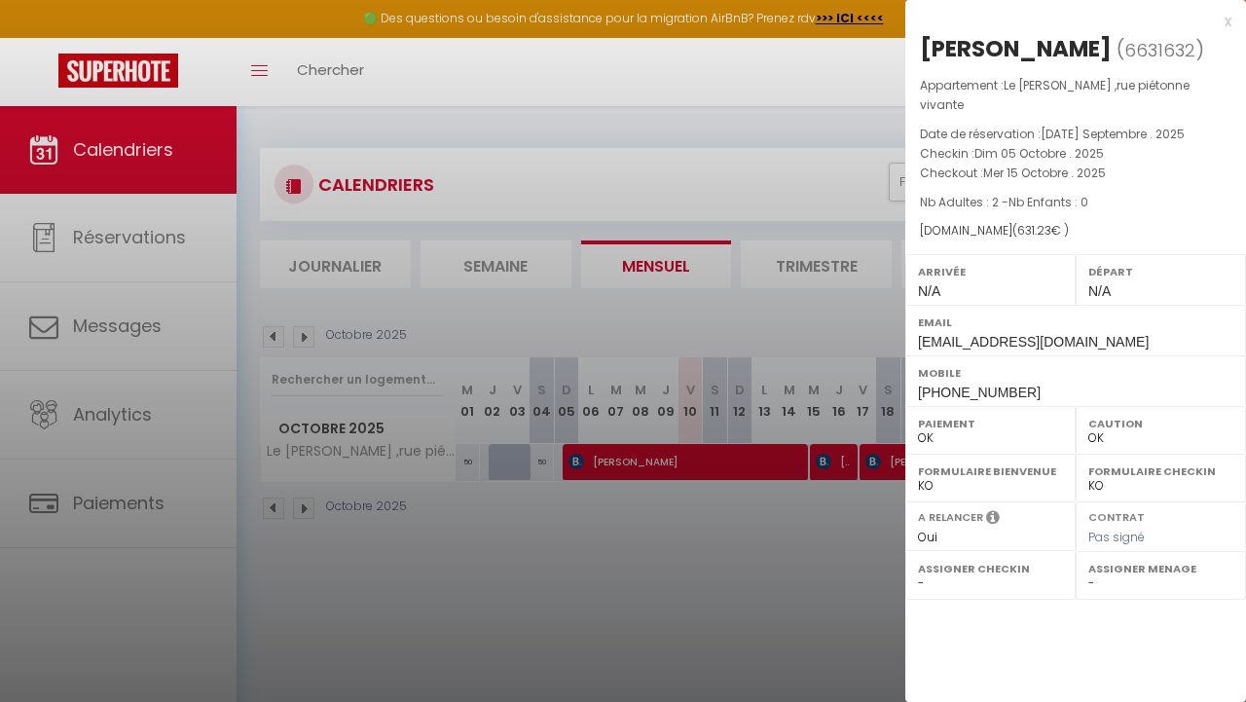
click at [705, 461] on div at bounding box center [623, 351] width 1246 height 702
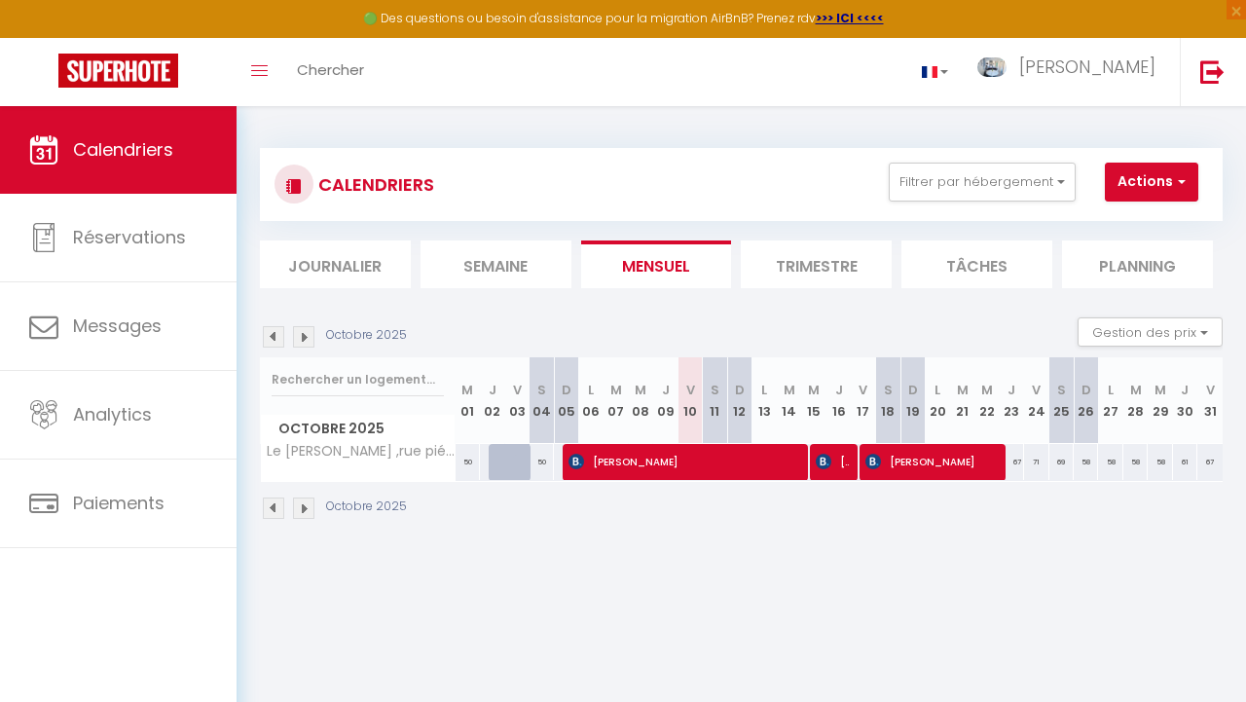
click at [705, 461] on span "[PERSON_NAME]" at bounding box center [681, 461] width 227 height 37
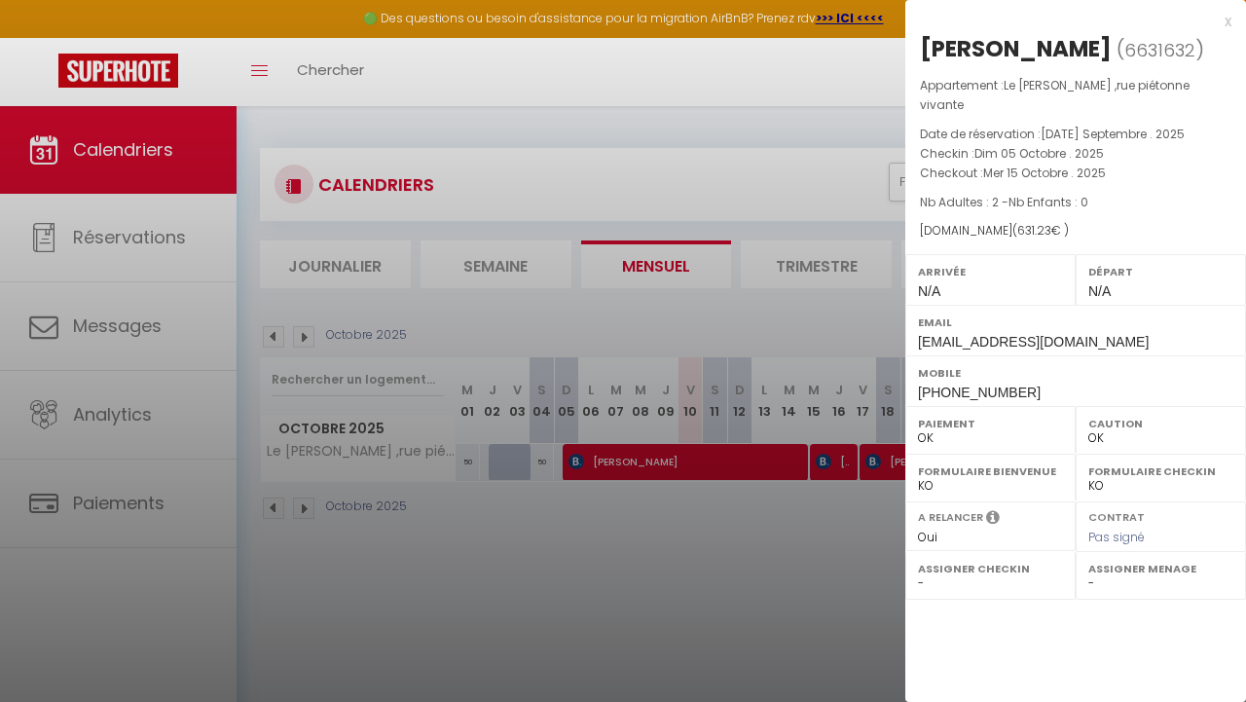
click at [696, 551] on div at bounding box center [623, 351] width 1246 height 702
